Goal: Information Seeking & Learning: Learn about a topic

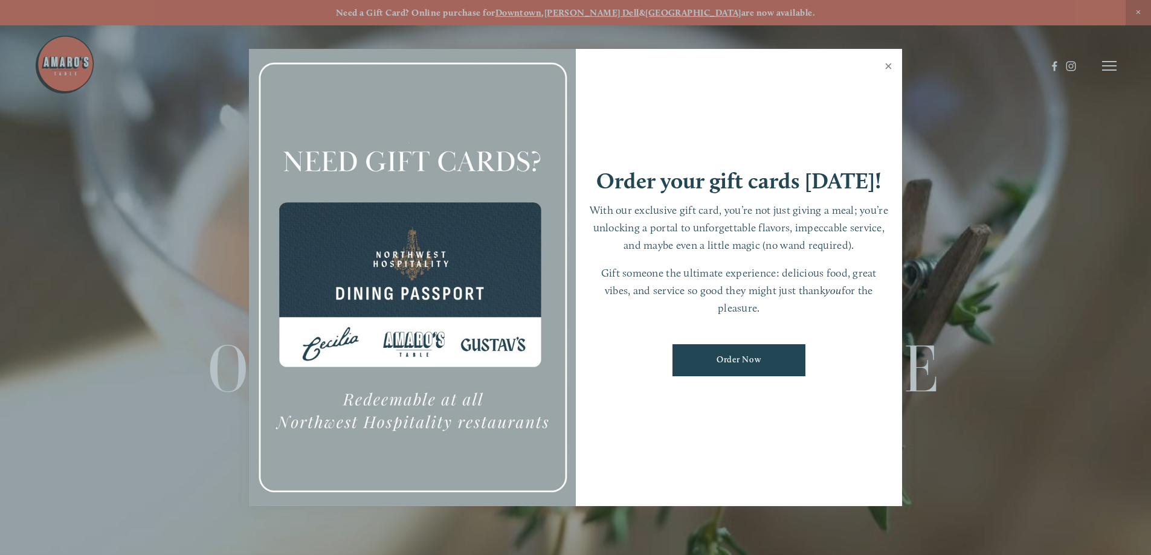
click at [883, 66] on link "Close" at bounding box center [889, 68] width 24 height 34
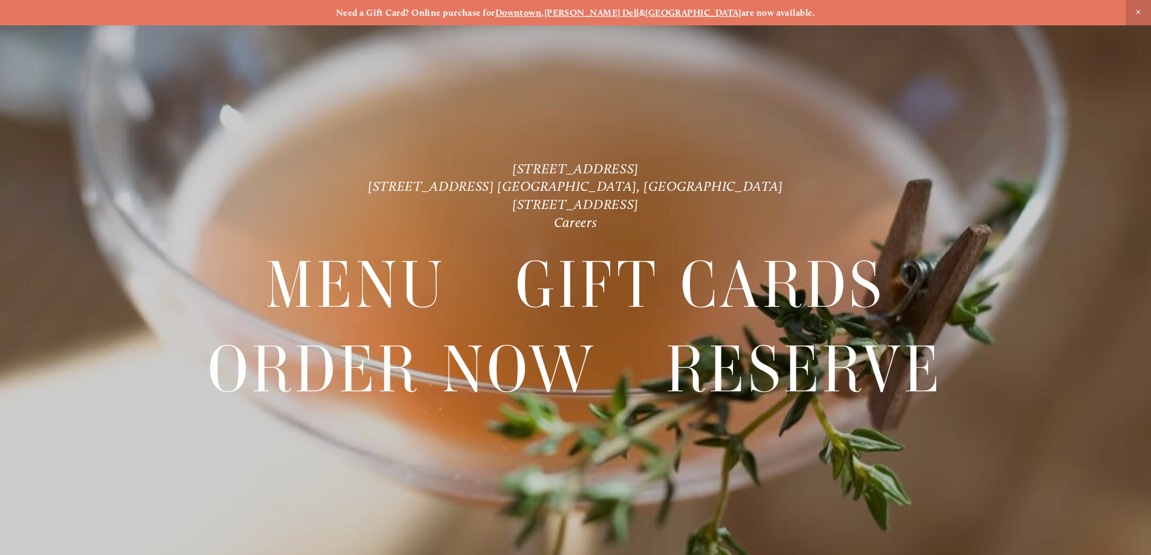
scroll to position [25, 0]
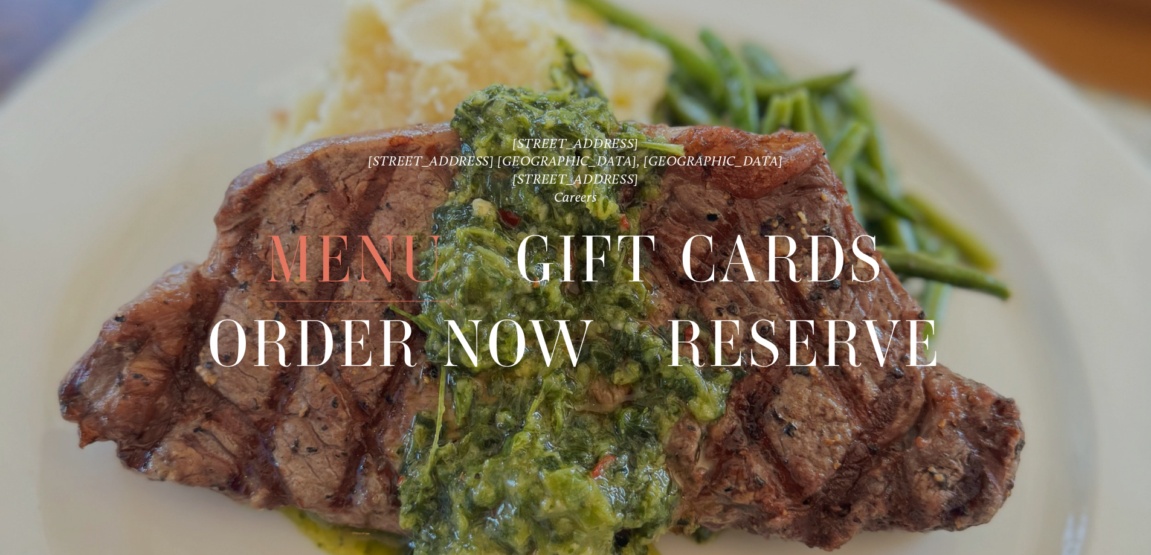
click at [330, 271] on span "Menu" at bounding box center [356, 260] width 180 height 83
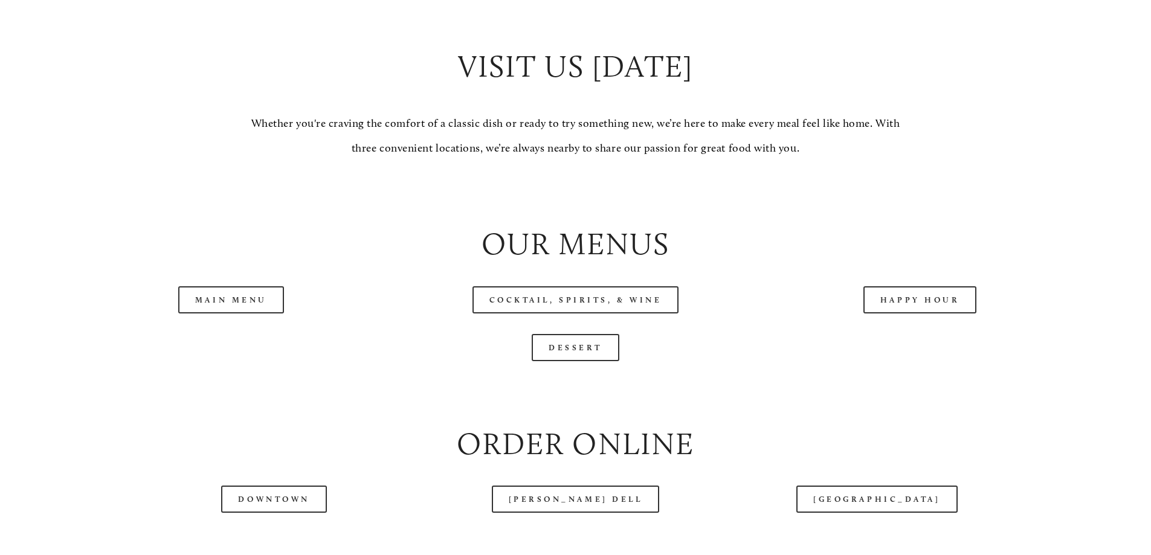
scroll to position [1309, 0]
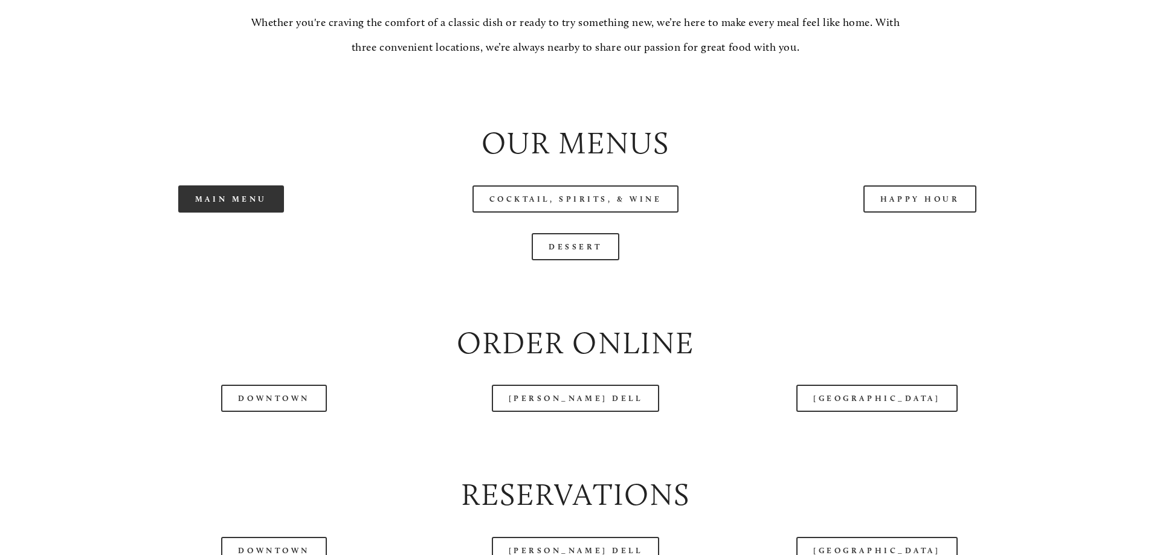
click at [252, 213] on link "Main Menu" at bounding box center [231, 198] width 106 height 27
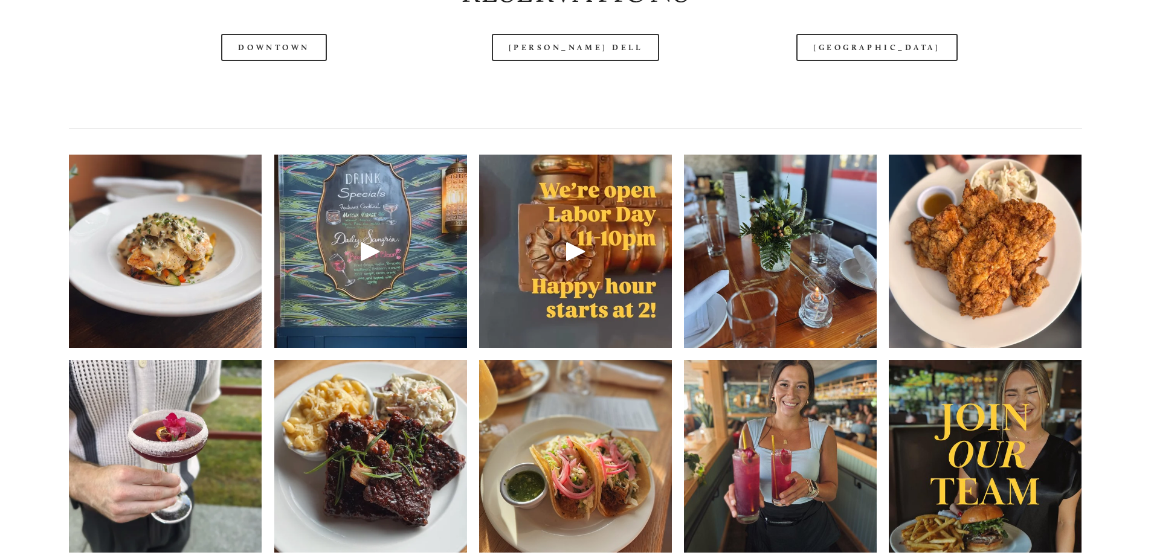
scroll to position [1914, 0]
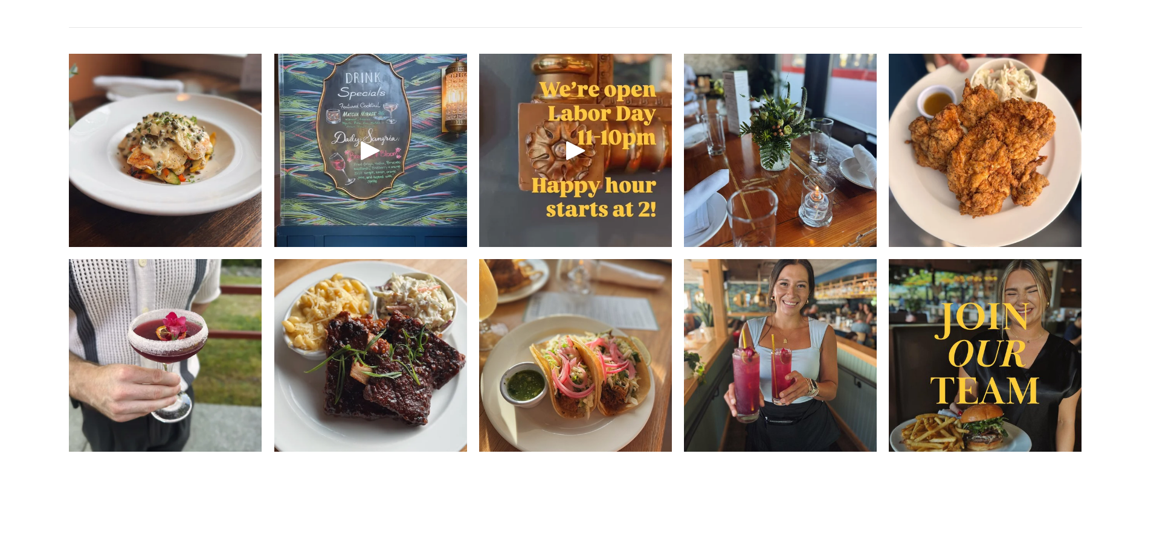
click at [201, 185] on img at bounding box center [165, 150] width 193 height 257
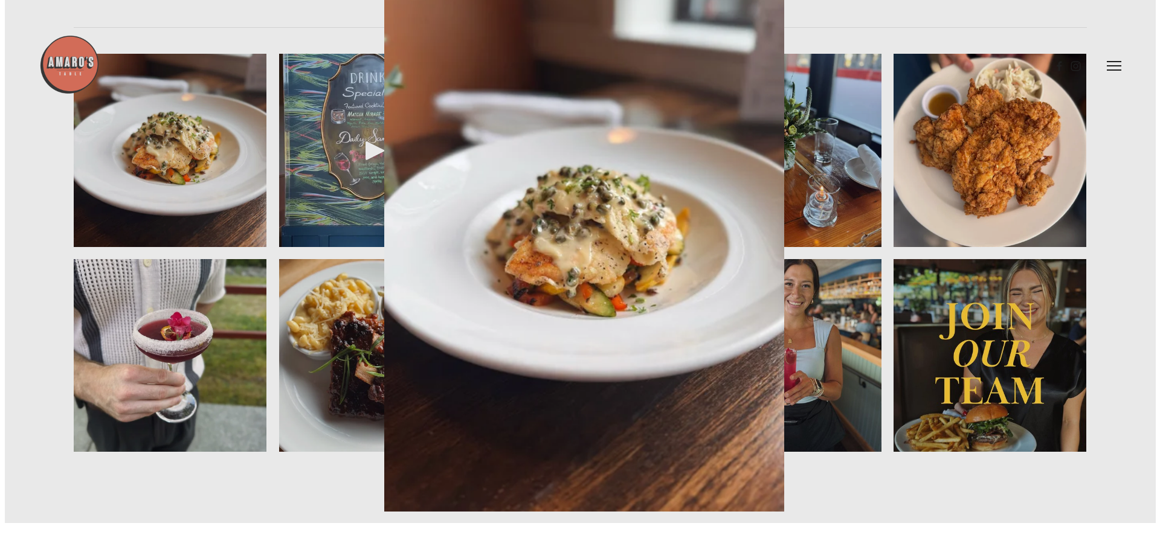
scroll to position [1882, 0]
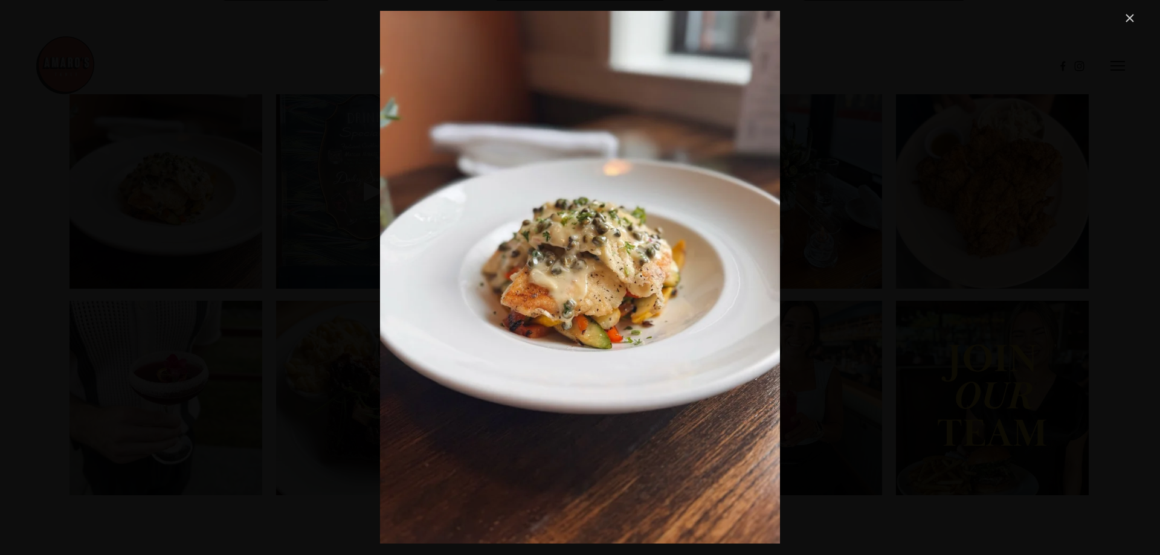
click at [1132, 13] on link "Close" at bounding box center [1130, 18] width 15 height 15
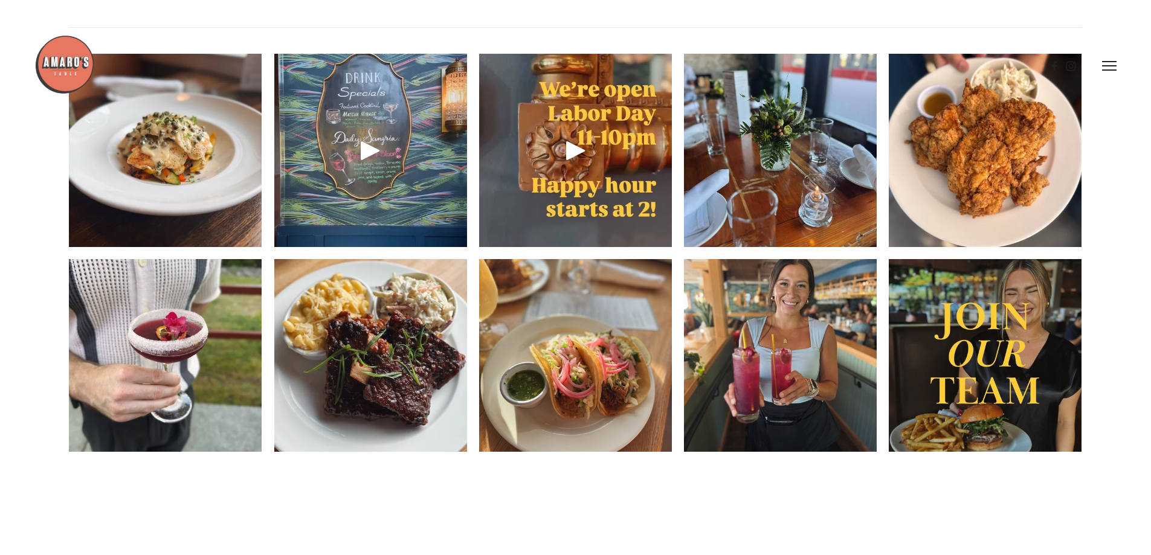
scroll to position [1813, 0]
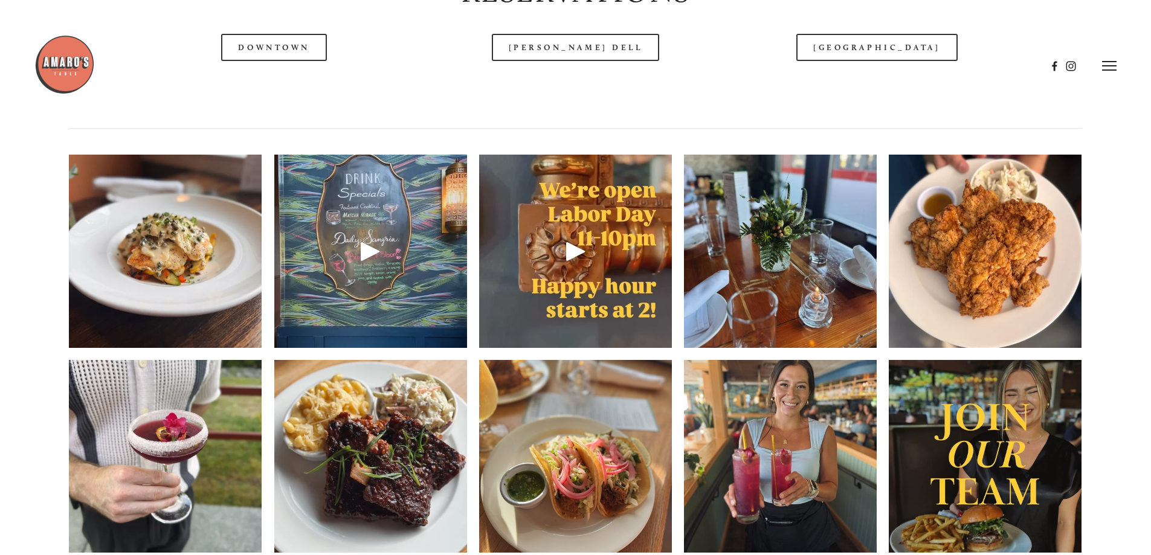
click at [287, 88] on div at bounding box center [540, 65] width 1012 height 63
click at [969, 310] on img at bounding box center [985, 251] width 193 height 257
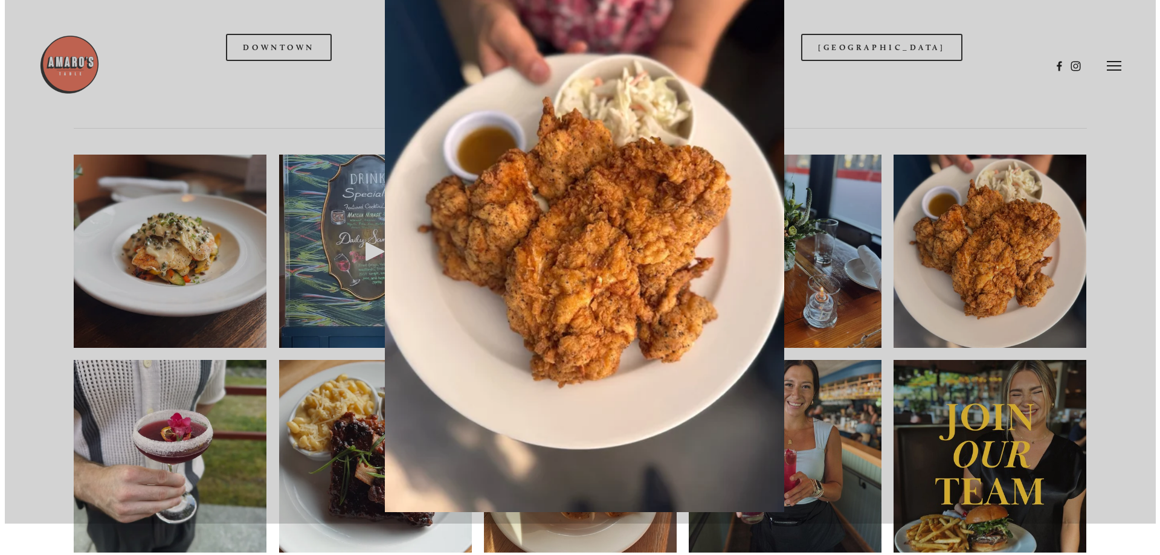
scroll to position [1781, 0]
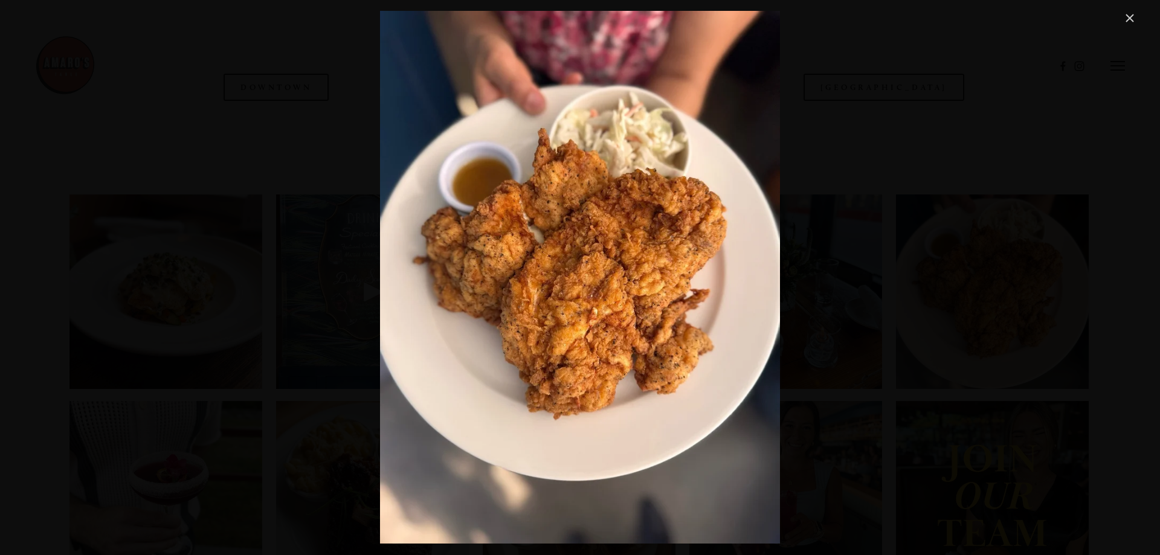
click at [1127, 14] on link "Close" at bounding box center [1130, 18] width 15 height 15
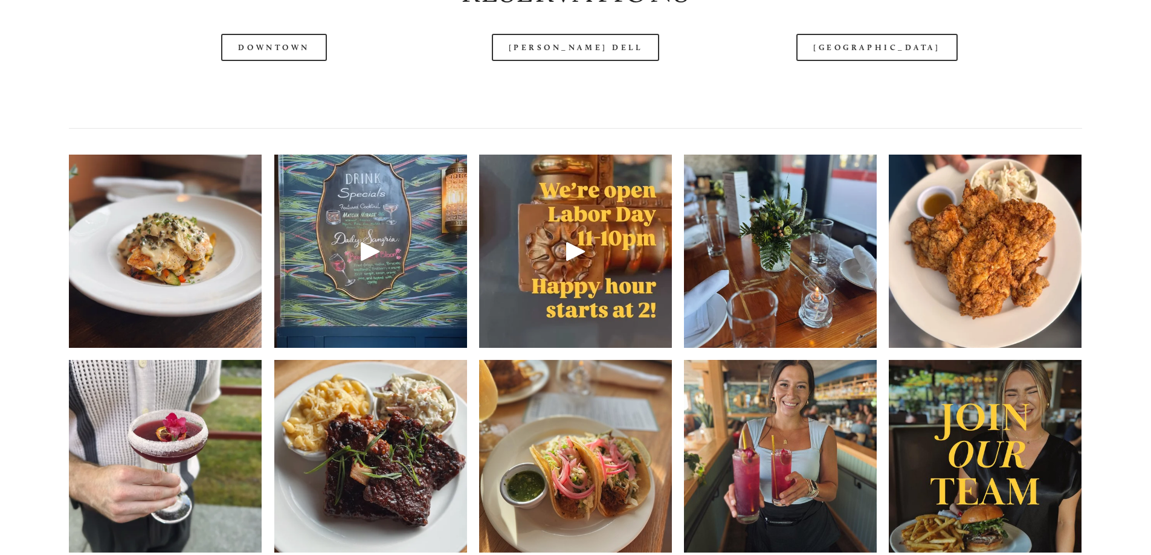
scroll to position [1914, 0]
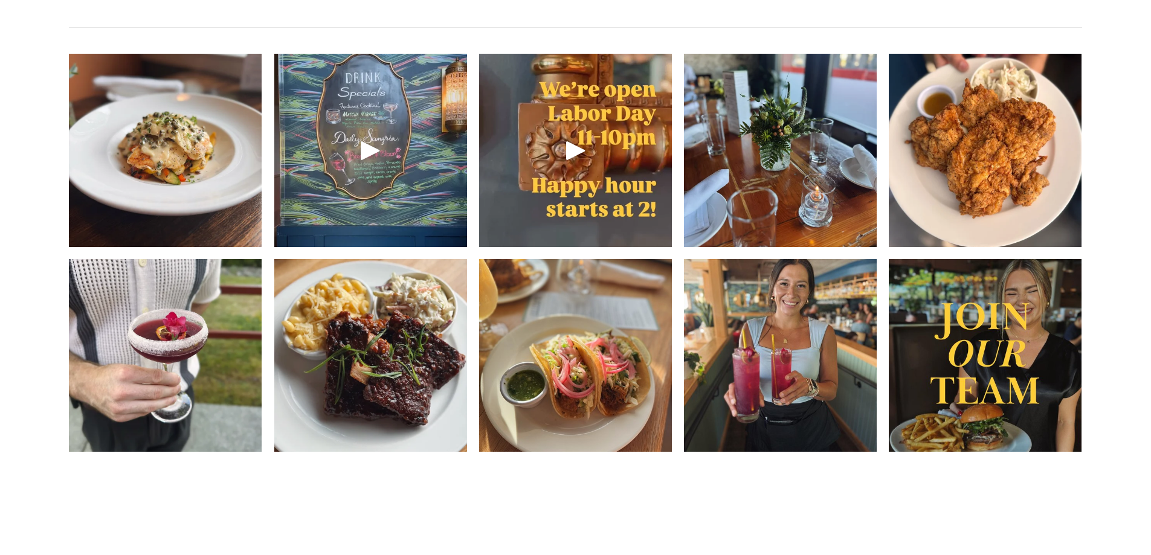
click at [367, 401] on img at bounding box center [370, 355] width 193 height 257
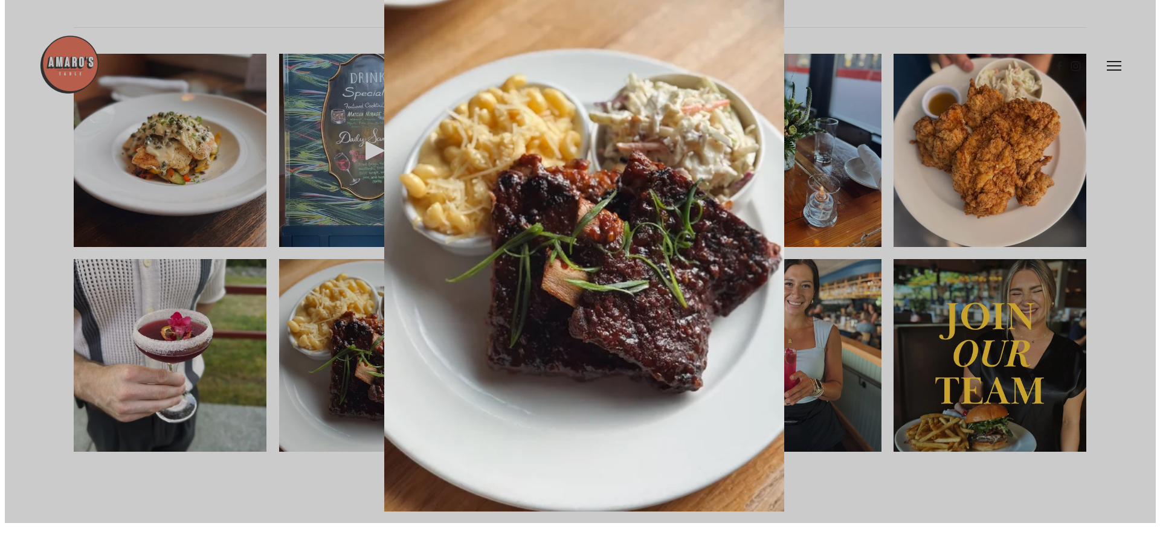
scroll to position [1882, 0]
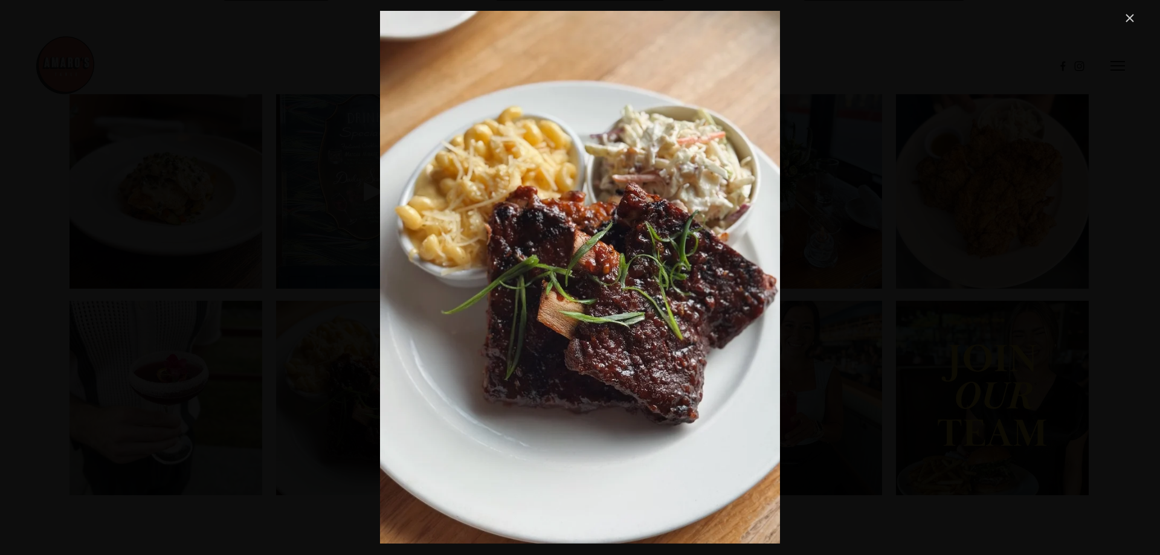
click at [1127, 13] on link "Close" at bounding box center [1130, 18] width 15 height 15
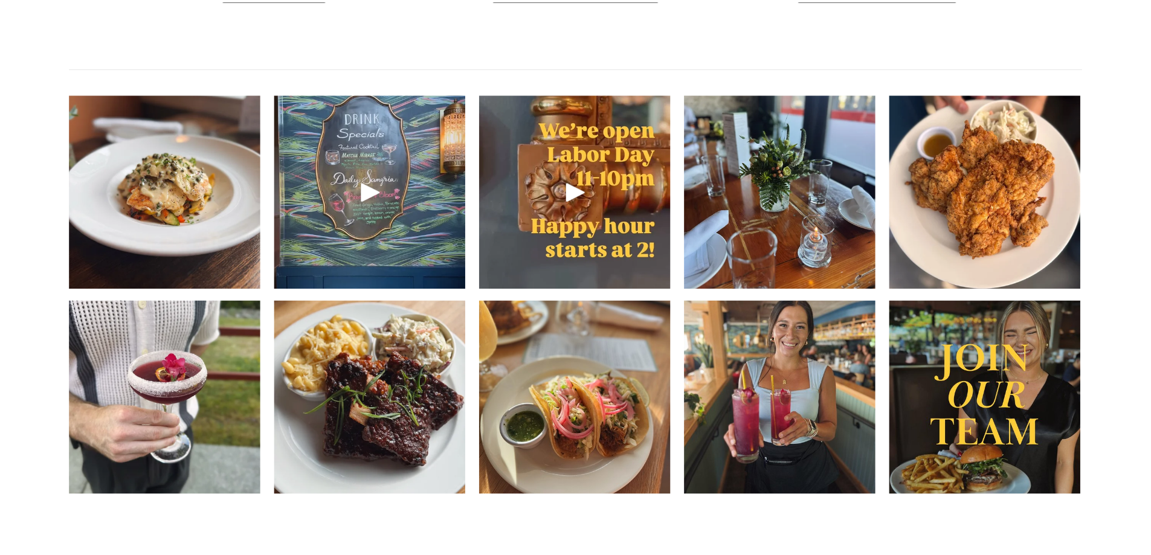
scroll to position [1914, 0]
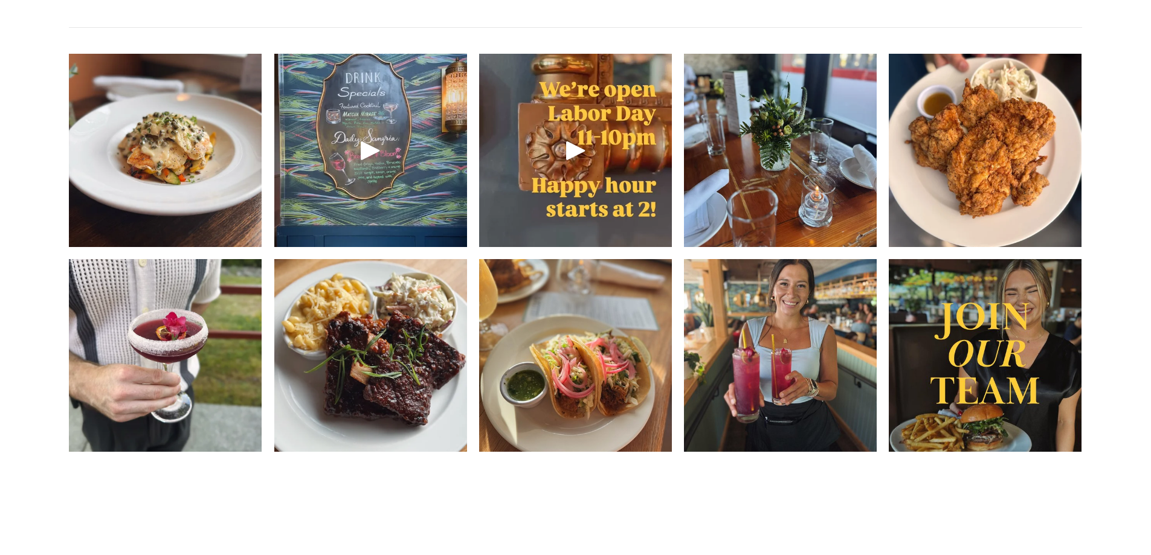
click at [569, 396] on img at bounding box center [575, 355] width 193 height 257
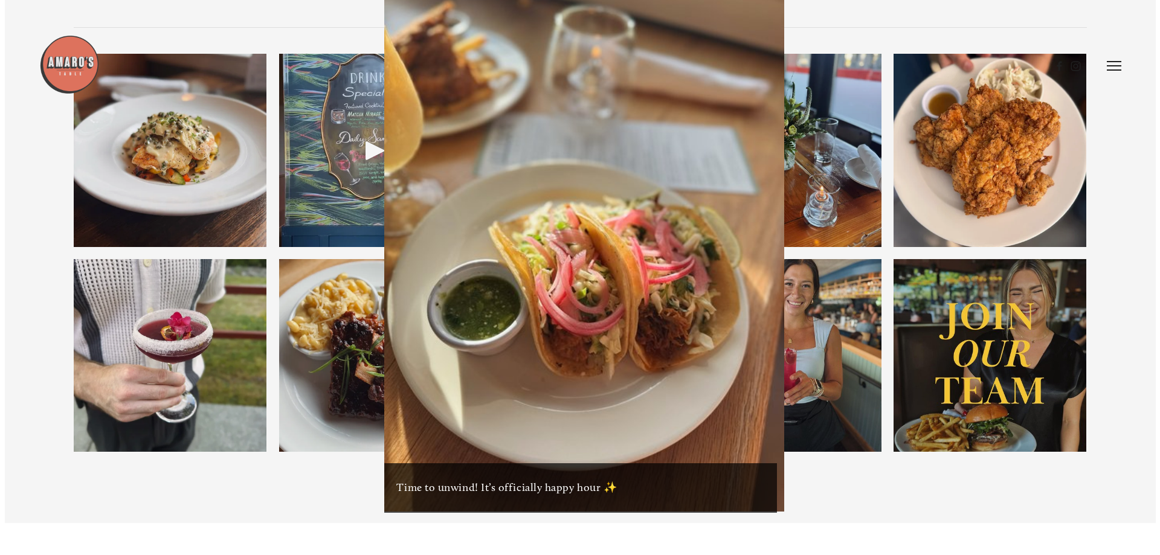
scroll to position [1882, 0]
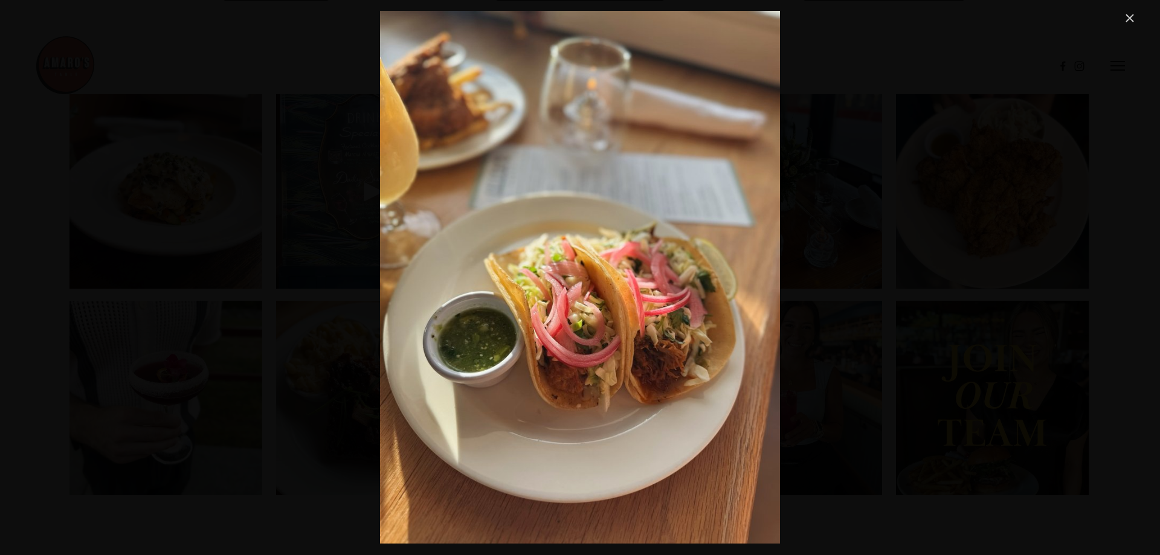
click at [1132, 17] on link "Close" at bounding box center [1130, 18] width 15 height 15
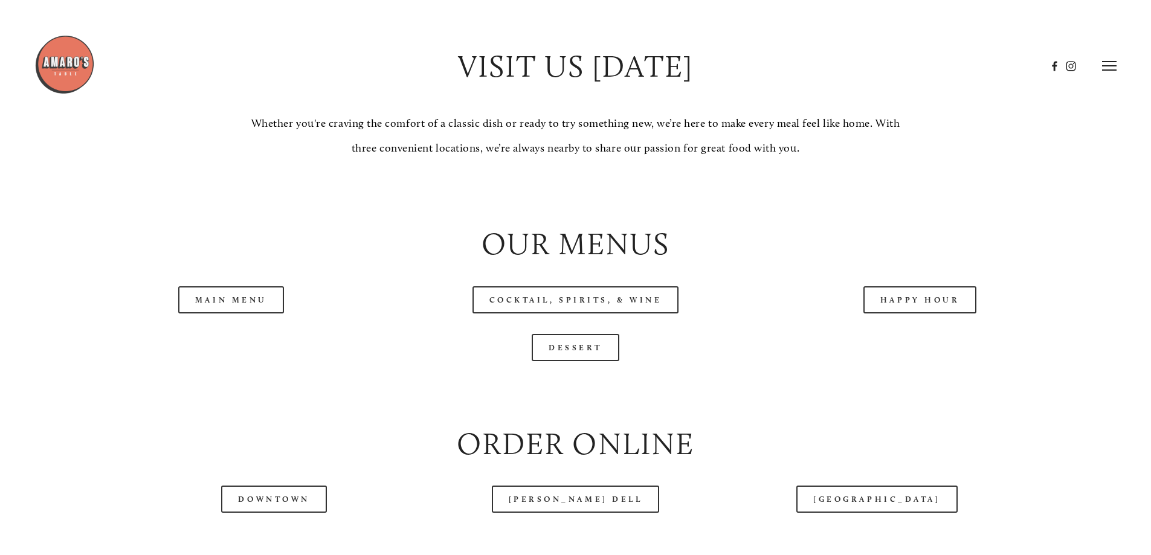
scroll to position [1108, 0]
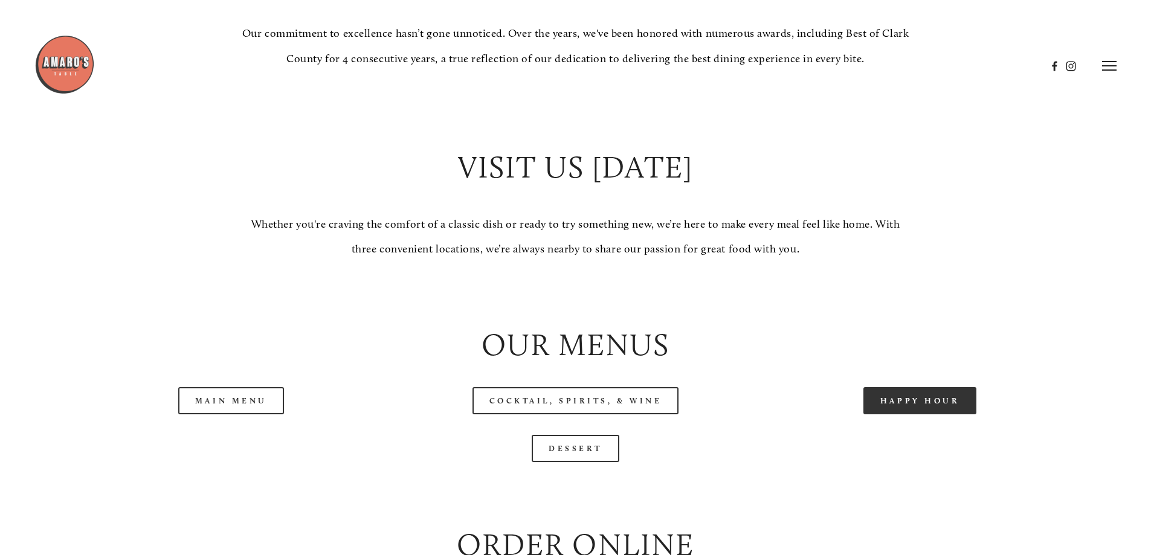
click at [933, 414] on link "Happy Hour" at bounding box center [920, 400] width 114 height 27
